Goal: Information Seeking & Learning: Compare options

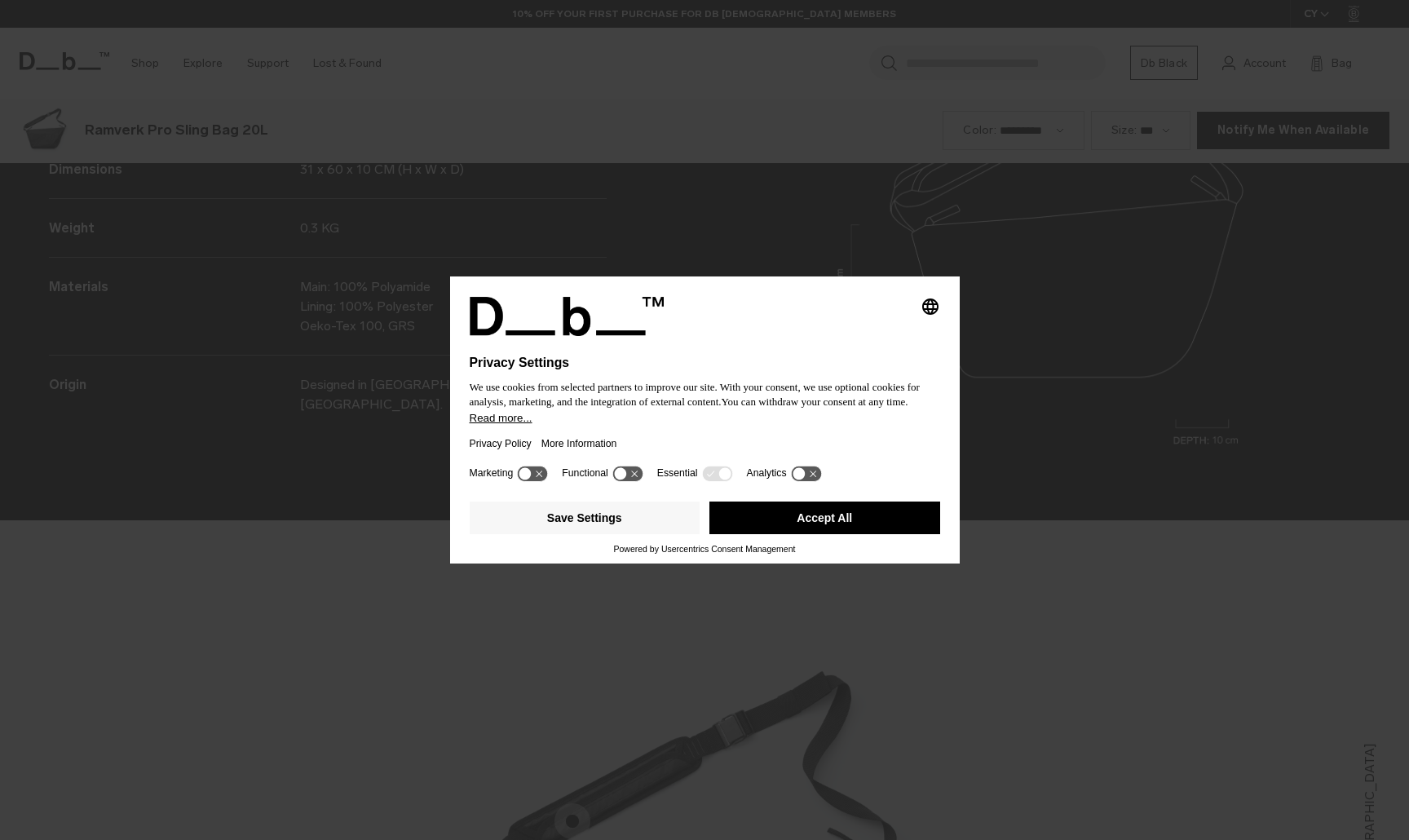
scroll to position [2520, 0]
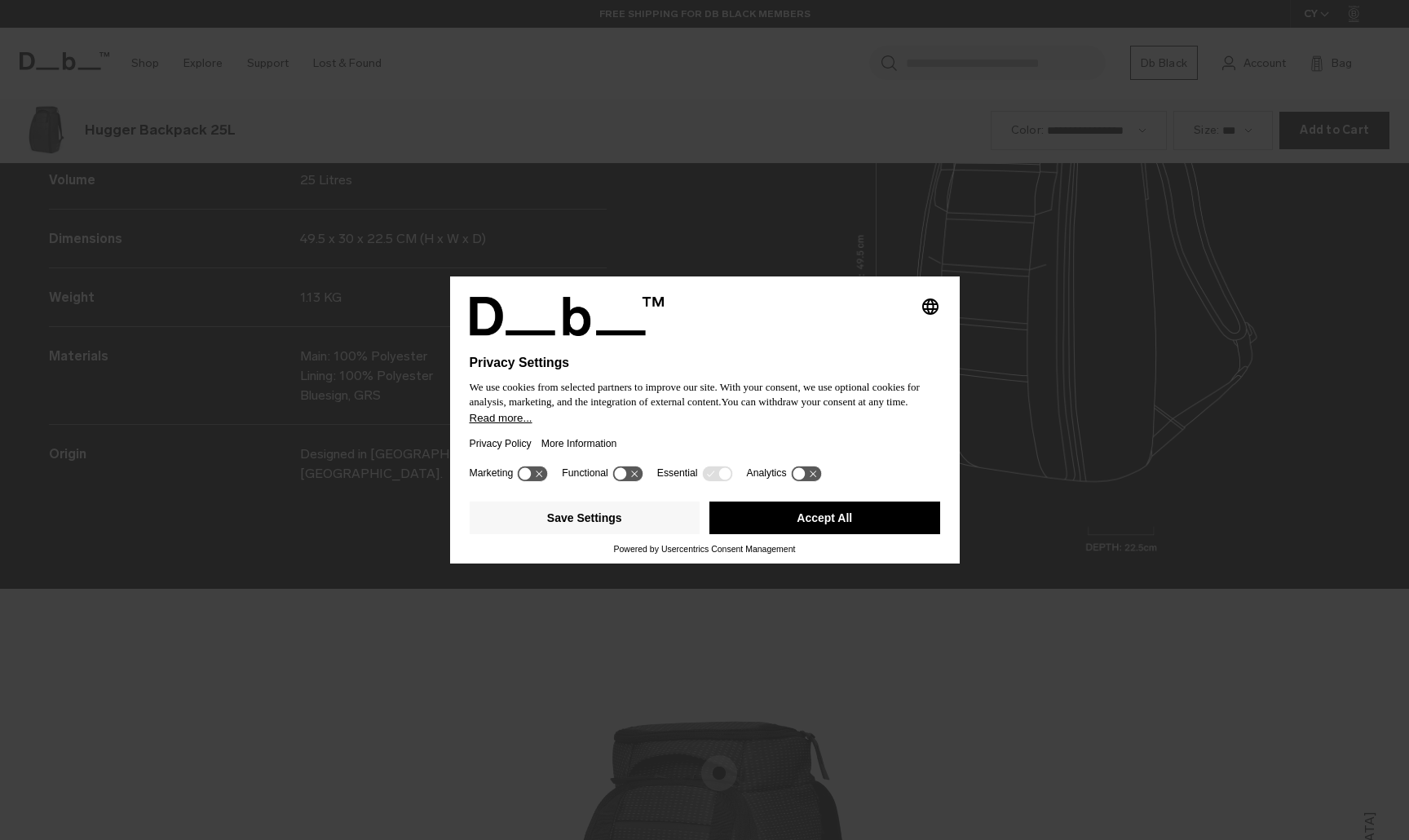
scroll to position [2520, 0]
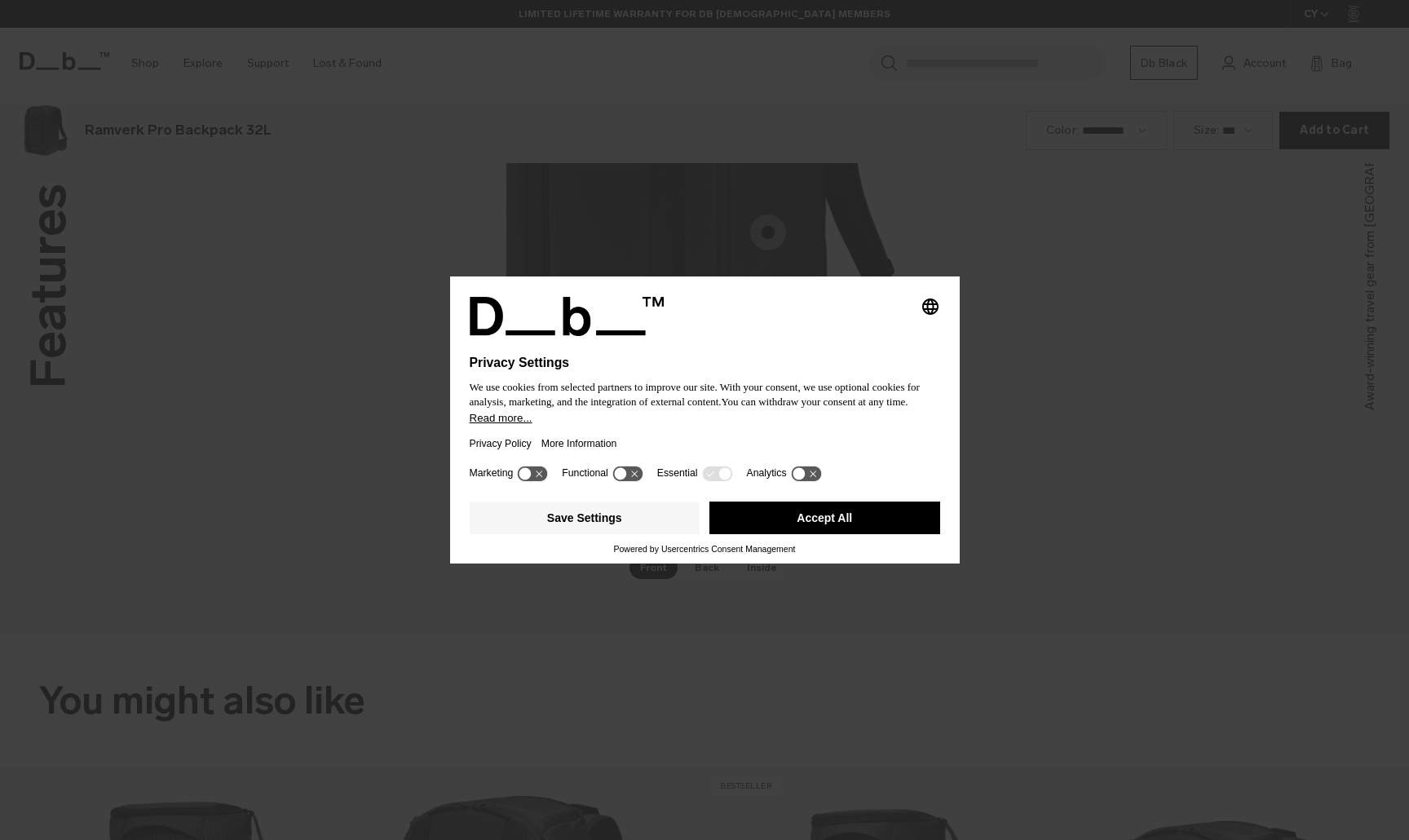
scroll to position [2520, 0]
